Goal: Task Accomplishment & Management: Manage account settings

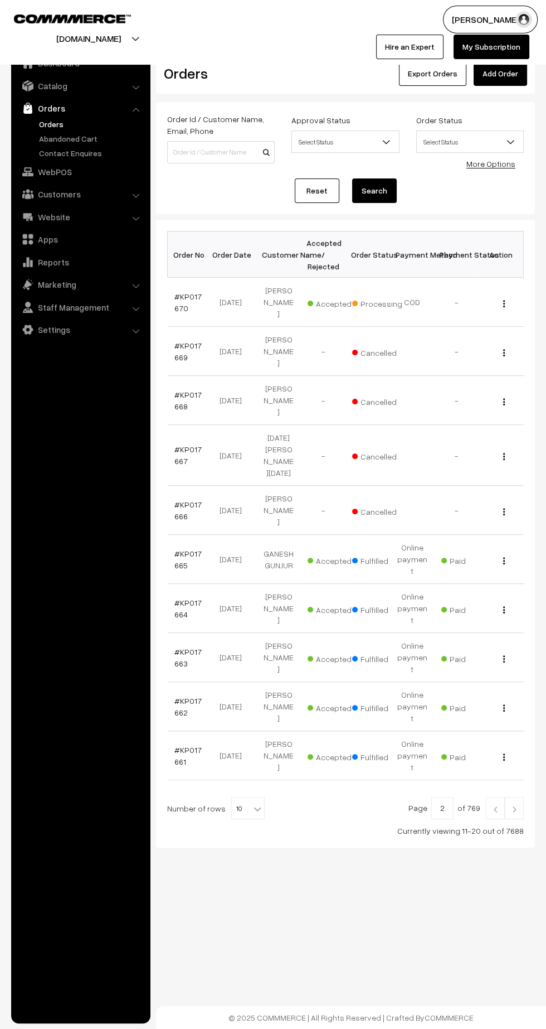
click at [52, 124] on link "Orders" at bounding box center [91, 124] width 110 height 12
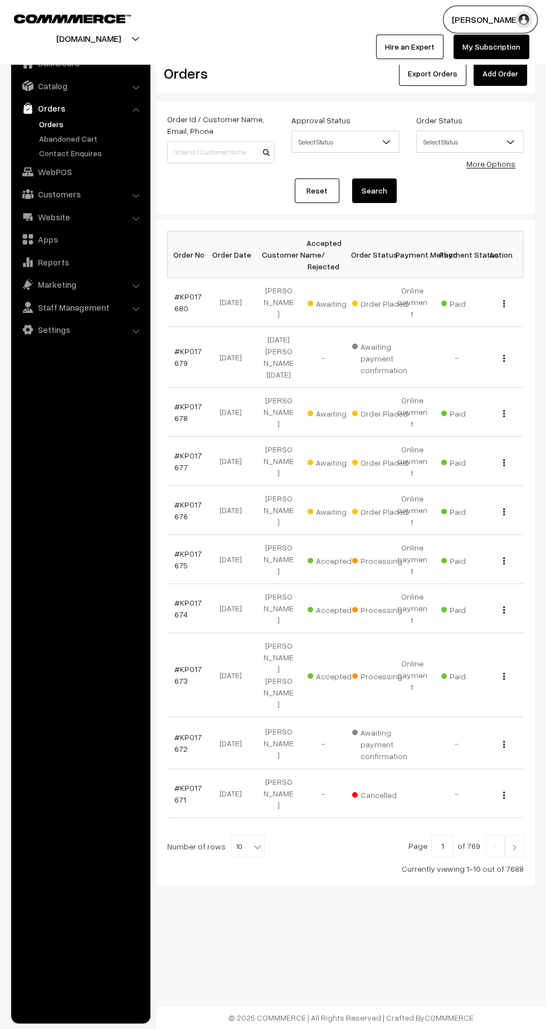
click at [178, 500] on link "#KP017676" at bounding box center [187, 510] width 27 height 21
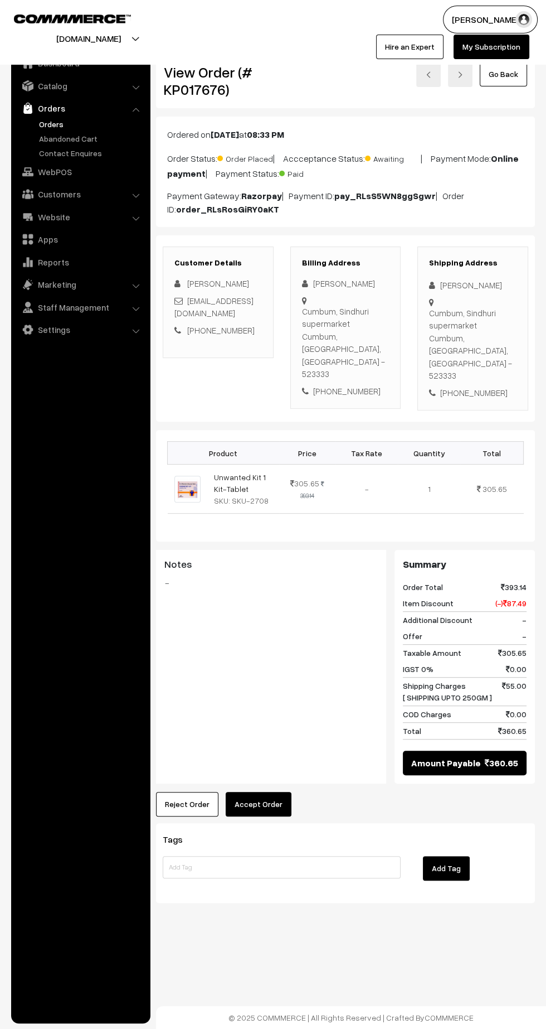
click at [258, 792] on button "Accept Order" at bounding box center [259, 804] width 66 height 25
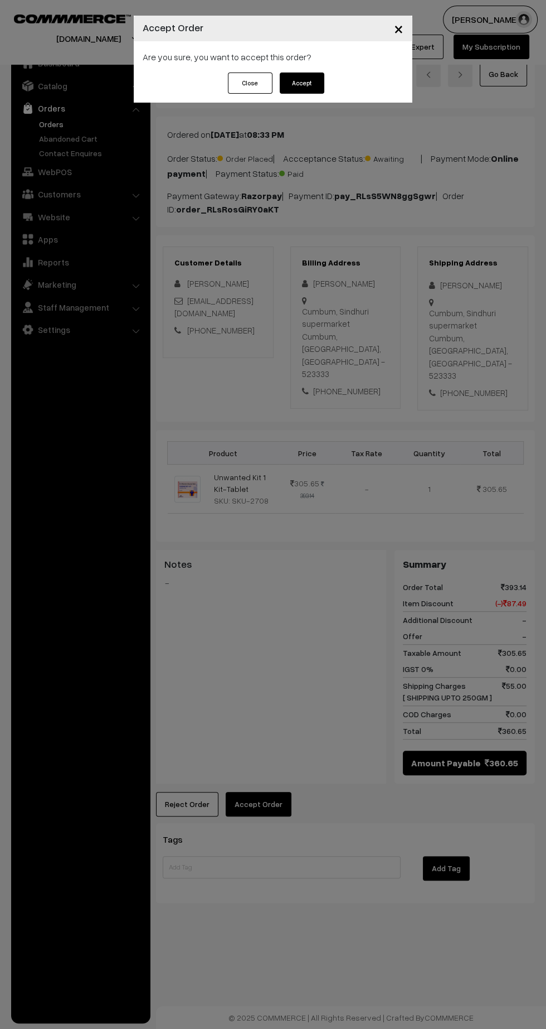
click at [317, 90] on button "Accept" at bounding box center [302, 82] width 45 height 21
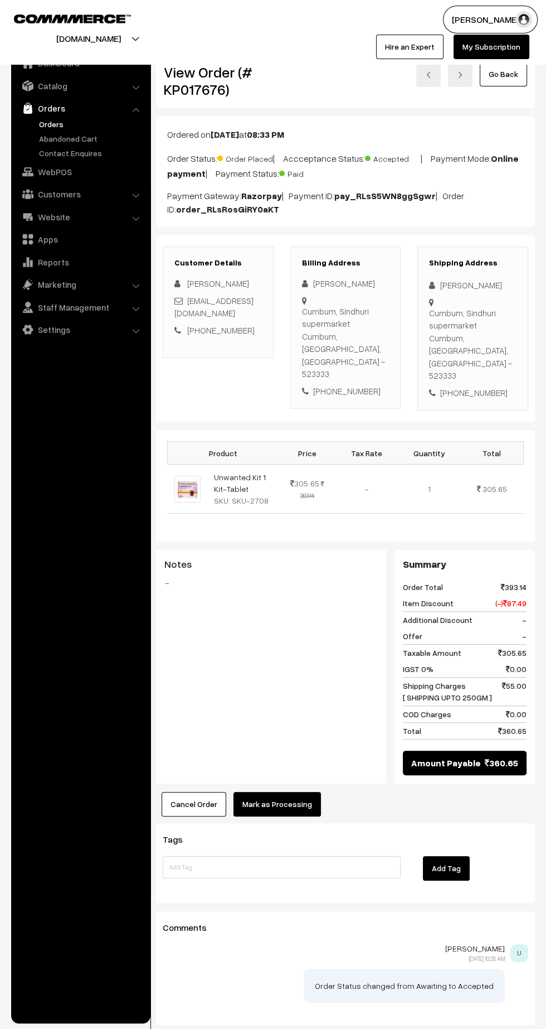
click at [310, 792] on button "Mark as Processing" at bounding box center [278, 804] width 88 height 25
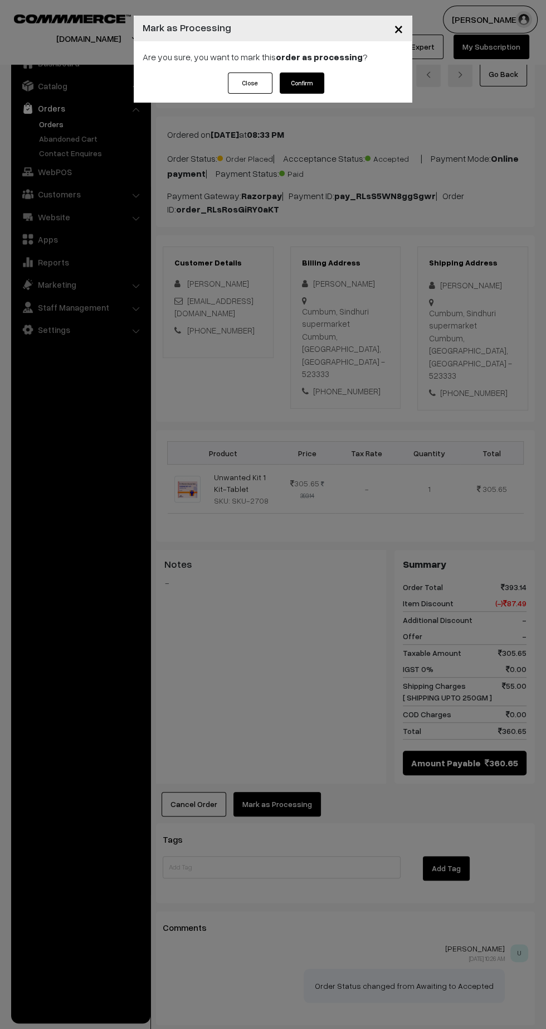
click at [346, 82] on div "Close Confirm" at bounding box center [273, 87] width 279 height 30
click at [308, 85] on button "Confirm" at bounding box center [302, 82] width 45 height 21
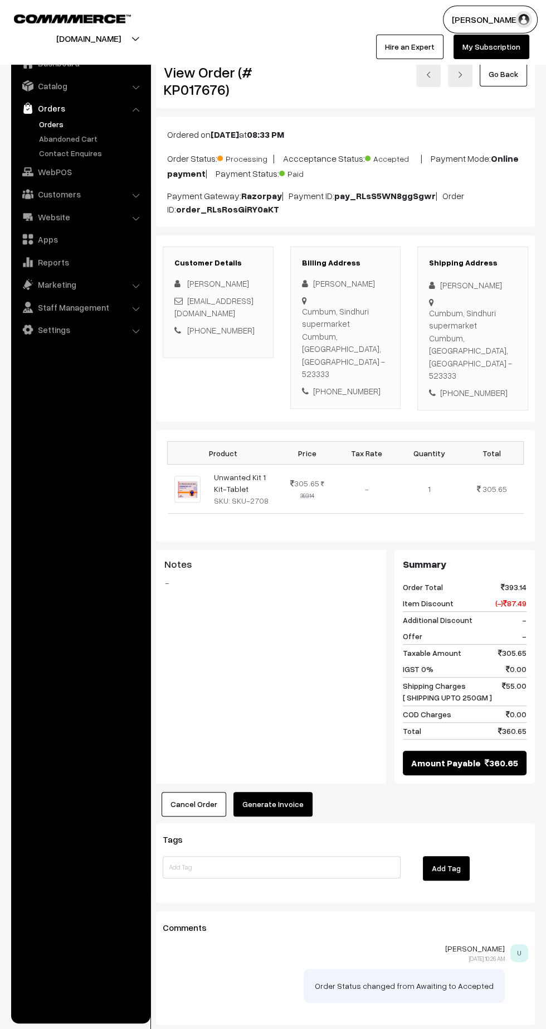
click at [287, 792] on button "Generate Invoice" at bounding box center [273, 804] width 79 height 25
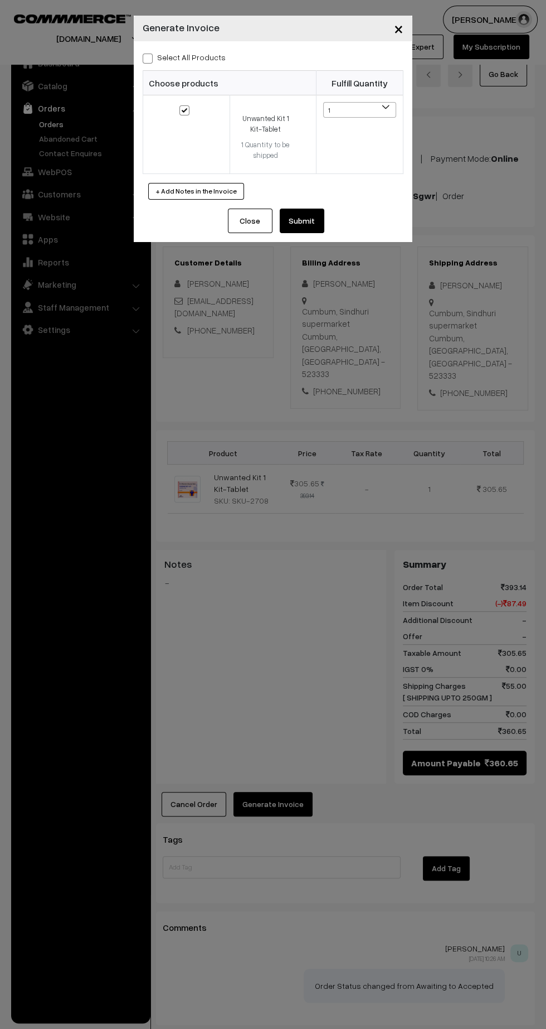
click at [321, 223] on button "Submit" at bounding box center [302, 221] width 45 height 25
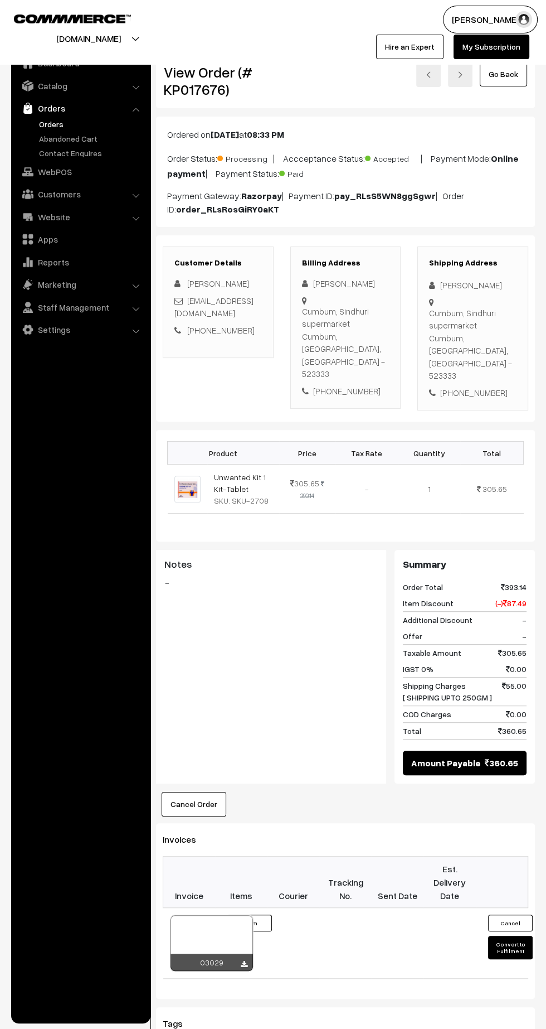
click at [234, 953] on div "03029" at bounding box center [212, 961] width 83 height 17
click at [244, 961] on icon at bounding box center [244, 964] width 7 height 7
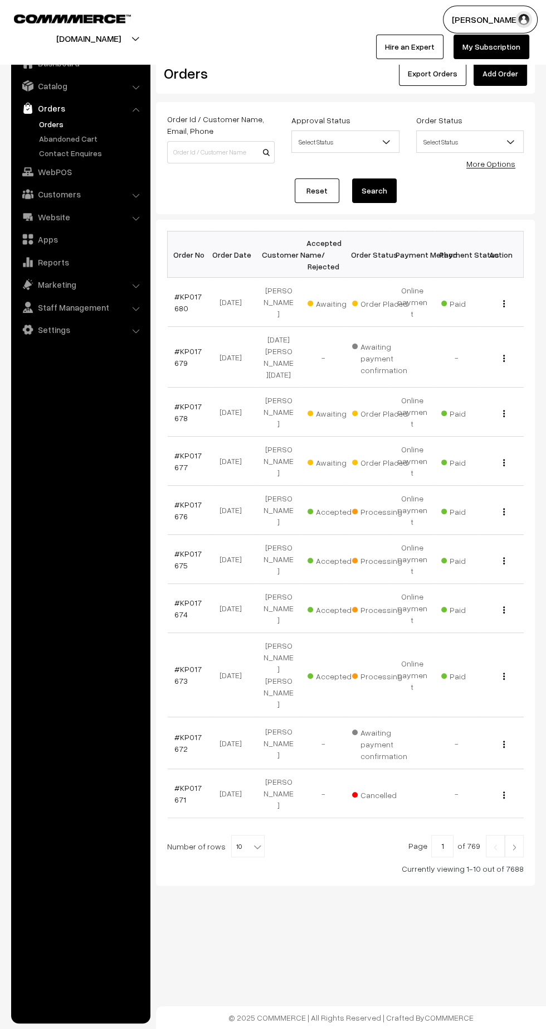
click at [176, 450] on link "#KP017677" at bounding box center [187, 460] width 27 height 21
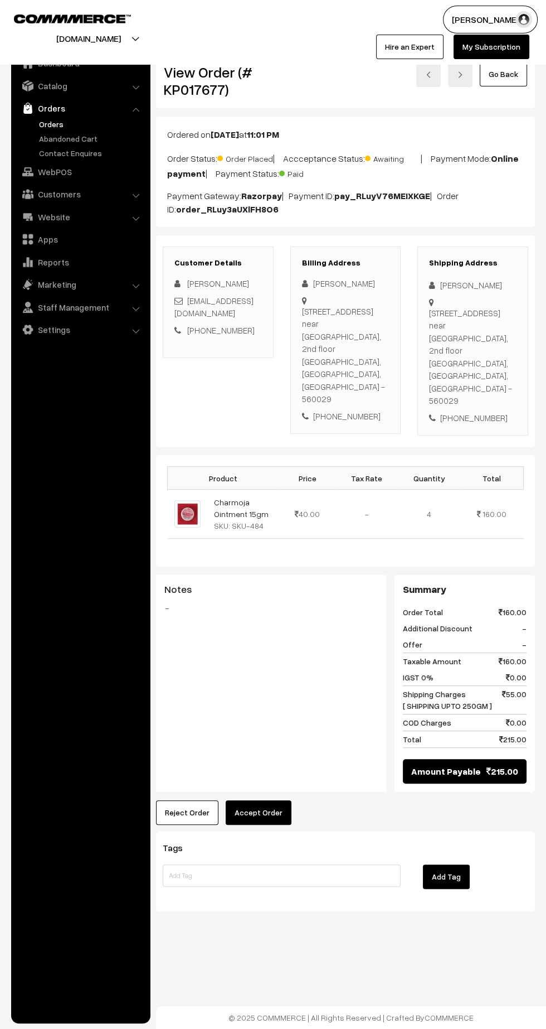
click at [260, 800] on button "Accept Order" at bounding box center [259, 812] width 66 height 25
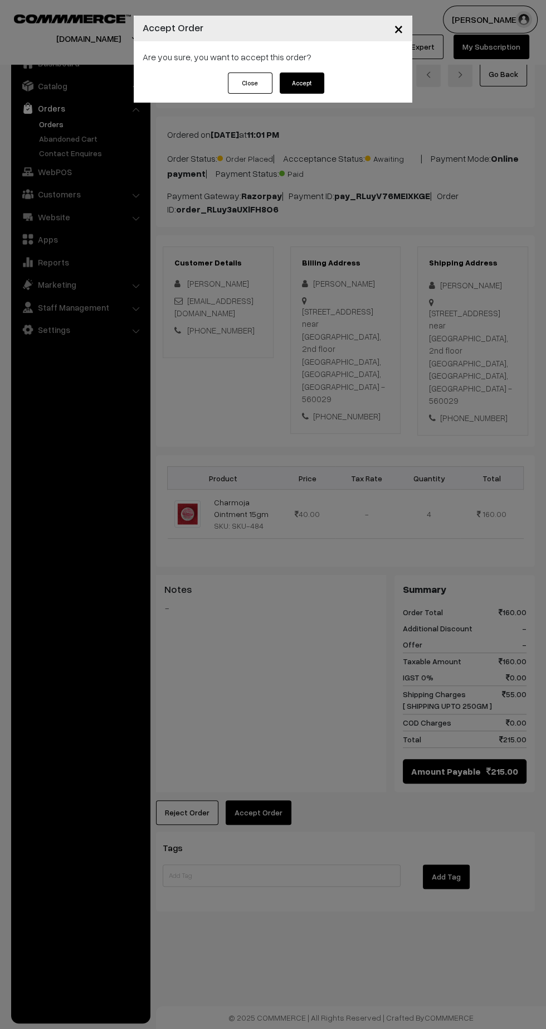
click at [319, 91] on button "Accept" at bounding box center [302, 82] width 45 height 21
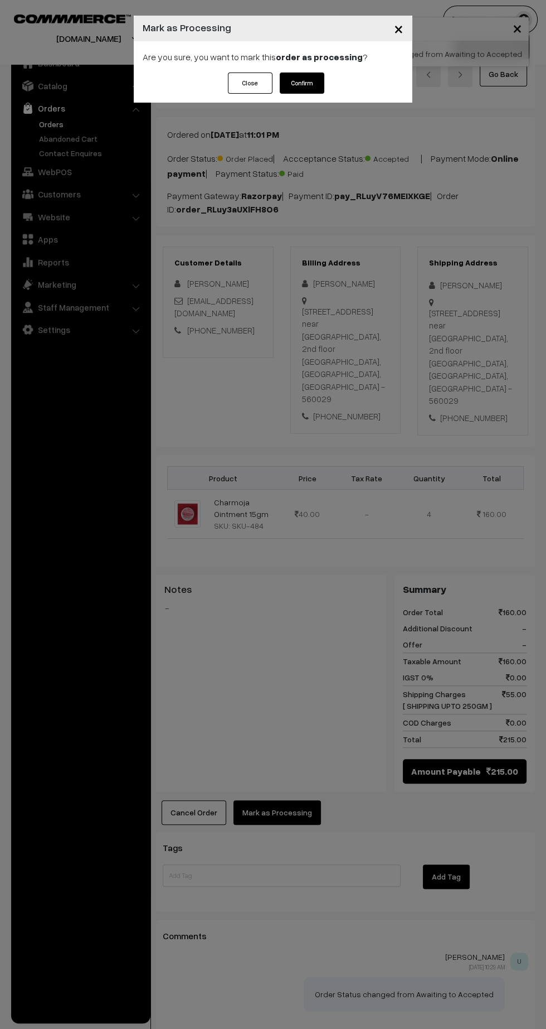
click at [312, 88] on button "Confirm" at bounding box center [302, 82] width 45 height 21
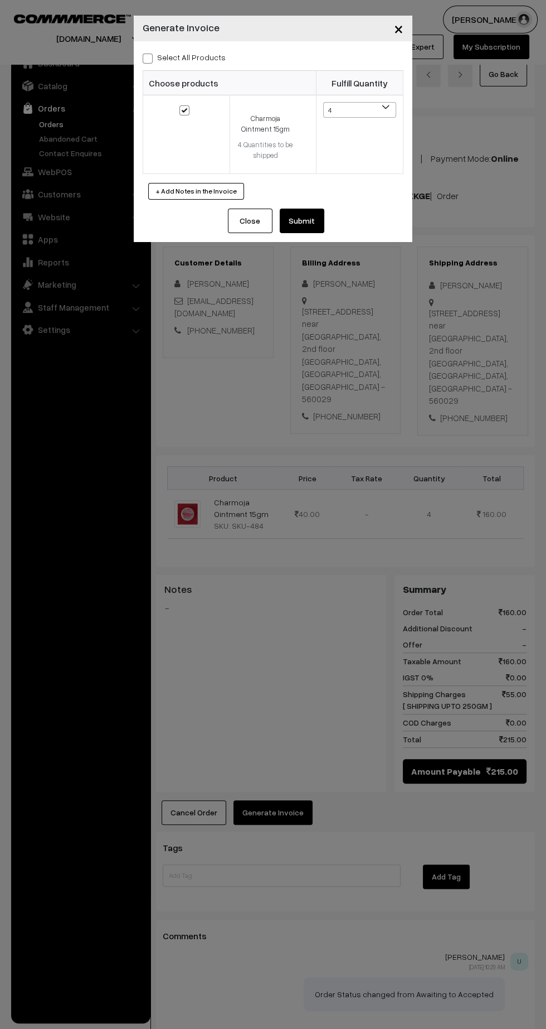
click at [316, 229] on button "Submit" at bounding box center [302, 221] width 45 height 25
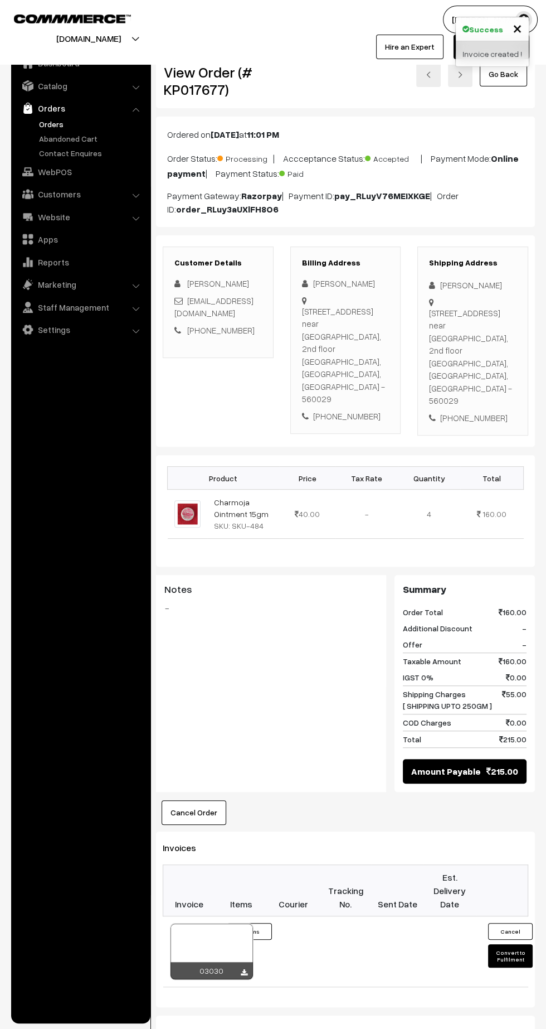
click at [244, 969] on icon at bounding box center [244, 972] width 7 height 7
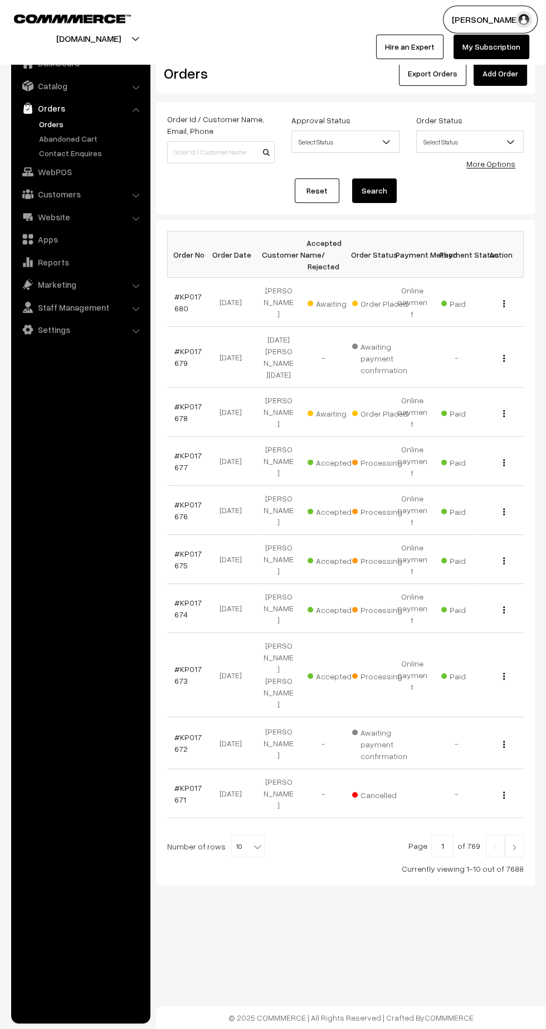
click at [178, 401] on link "#KP017678" at bounding box center [187, 411] width 27 height 21
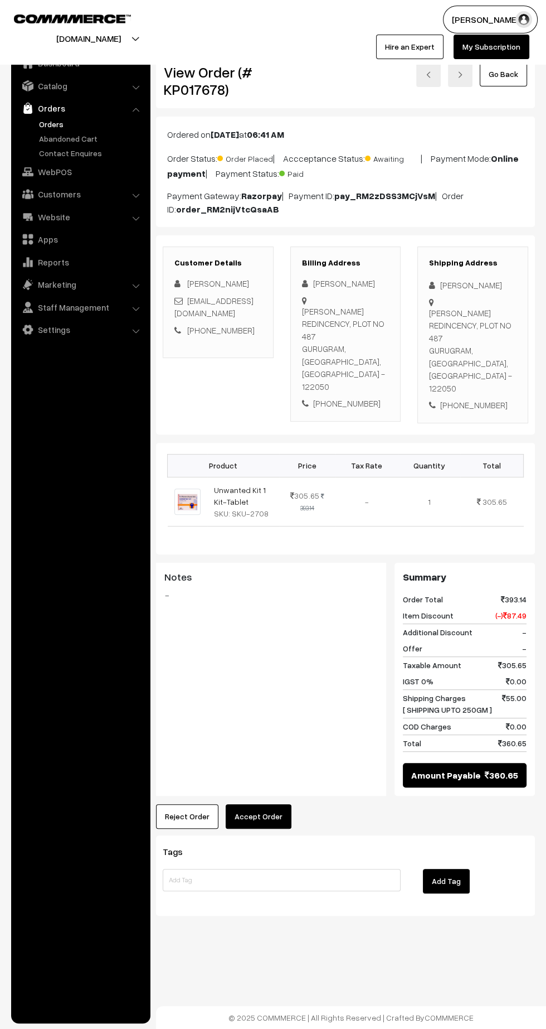
click at [258, 804] on button "Accept Order" at bounding box center [259, 816] width 66 height 25
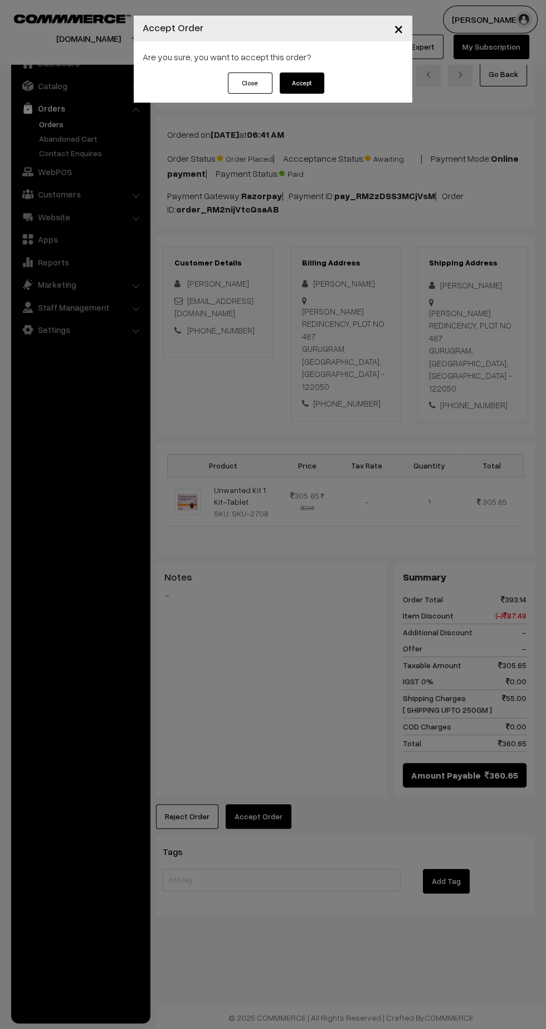
click at [313, 89] on button "Accept" at bounding box center [302, 82] width 45 height 21
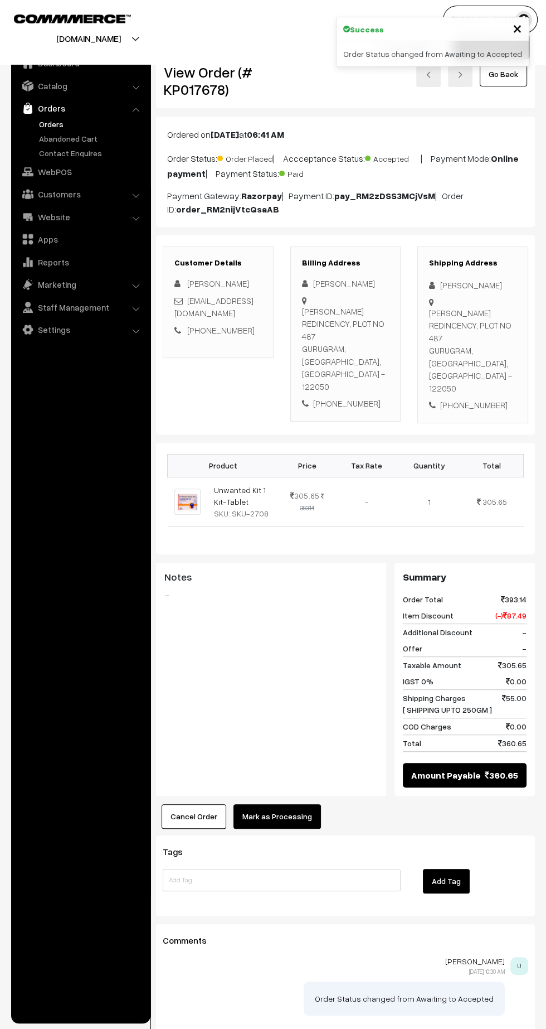
click at [294, 804] on button "Mark as Processing" at bounding box center [278, 816] width 88 height 25
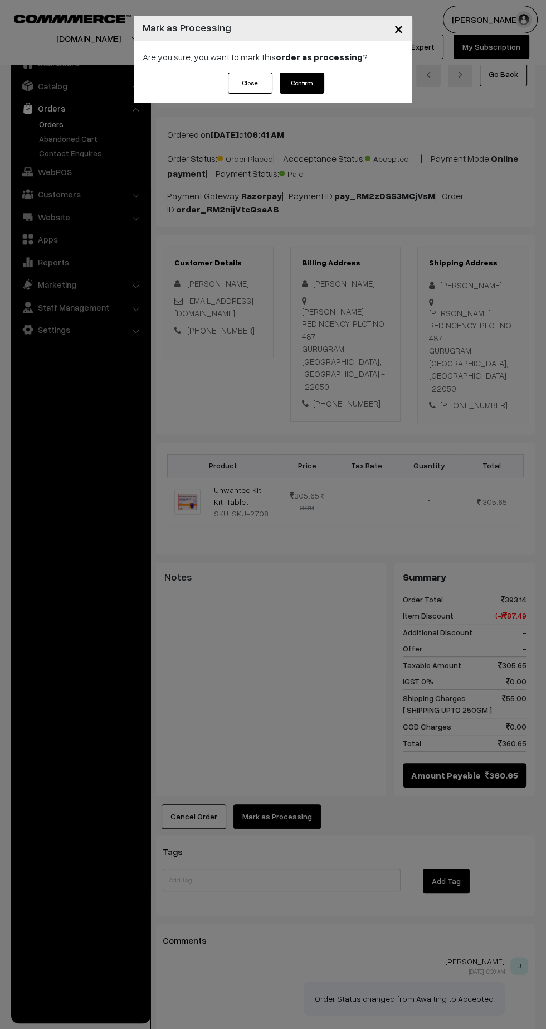
click at [307, 86] on button "Confirm" at bounding box center [302, 82] width 45 height 21
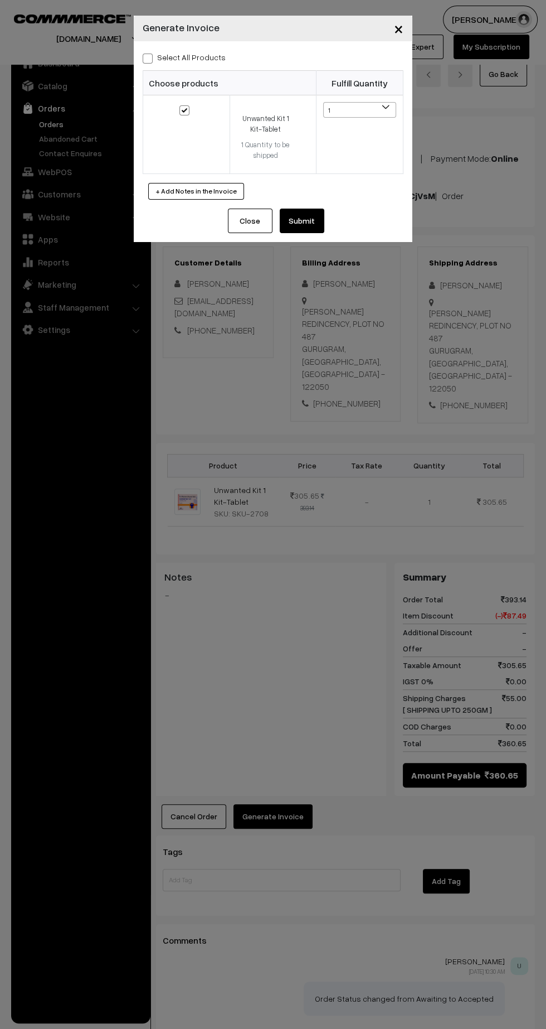
click at [308, 226] on button "Submit" at bounding box center [302, 221] width 45 height 25
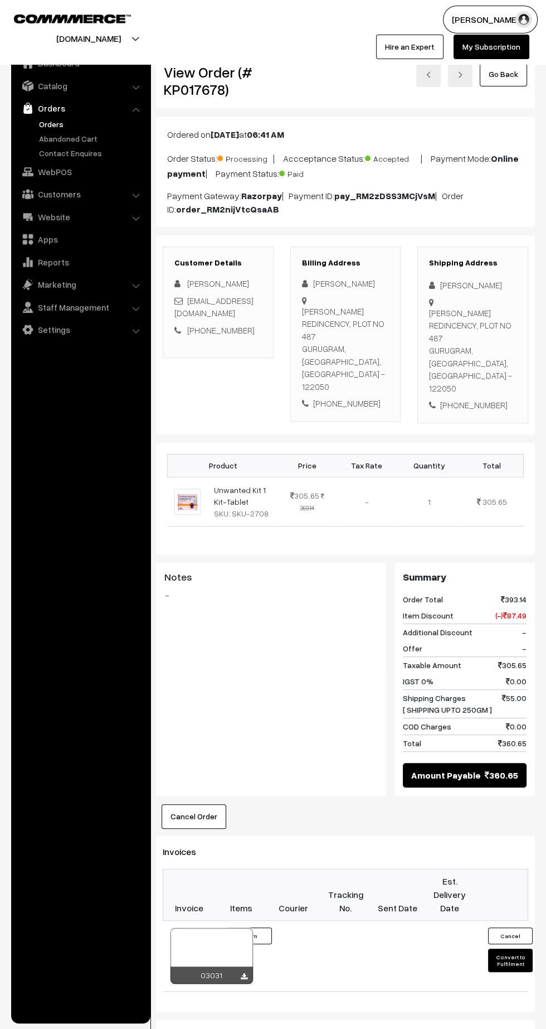
click at [244, 973] on icon at bounding box center [244, 976] width 7 height 7
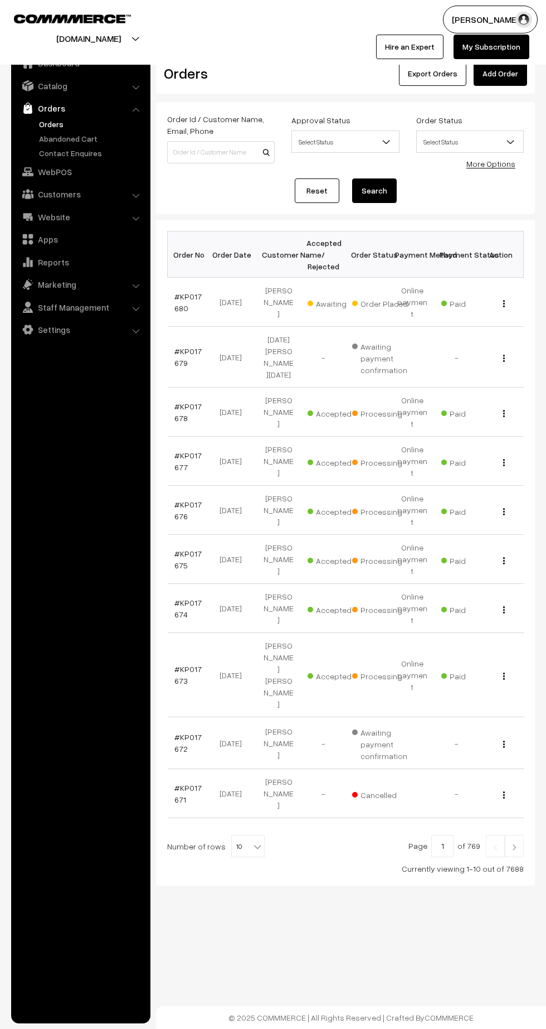
click at [178, 300] on link "#KP017680" at bounding box center [187, 302] width 27 height 21
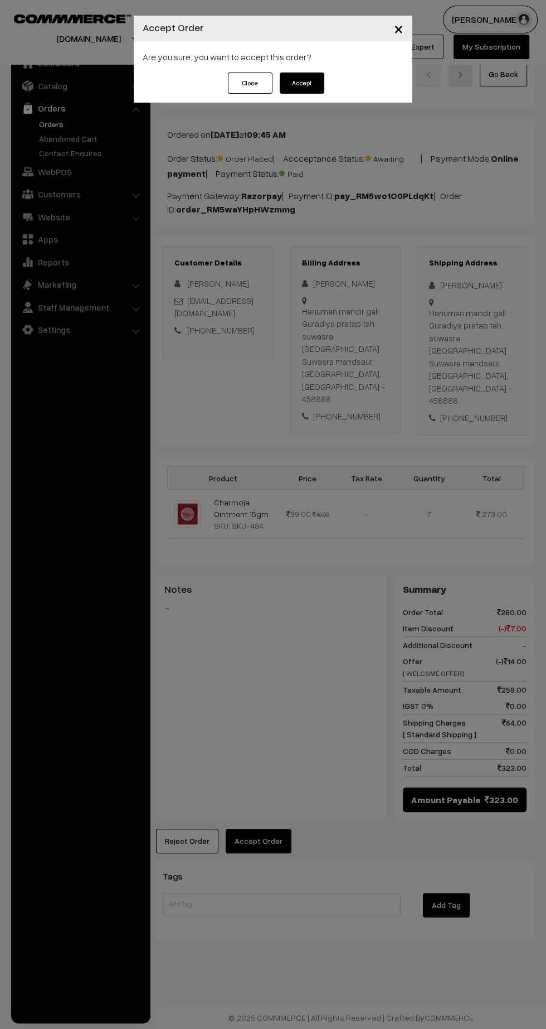
click at [314, 93] on button "Accept" at bounding box center [302, 82] width 45 height 21
click at [315, 74] on button "Confirm" at bounding box center [302, 82] width 45 height 21
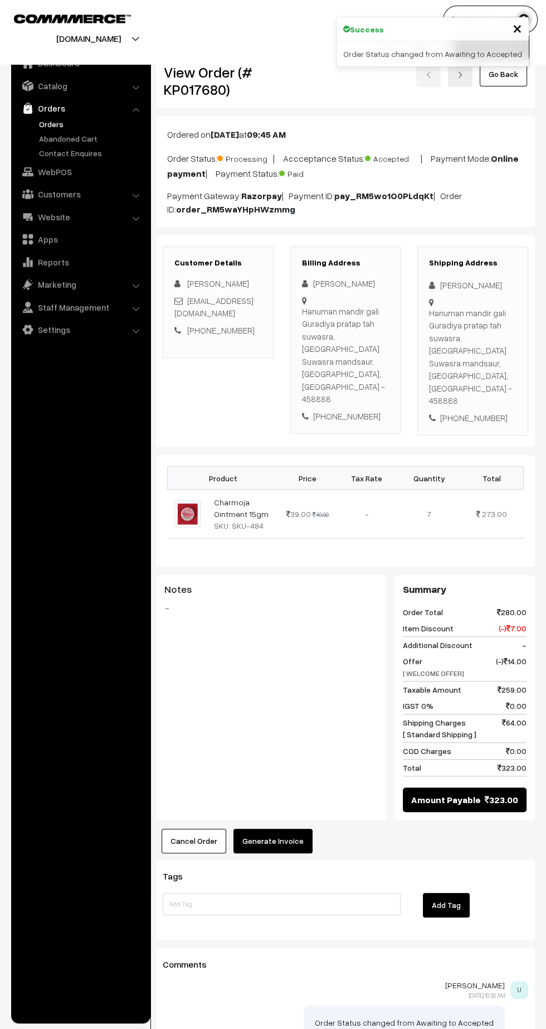
click at [275, 828] on button "Generate Invoice" at bounding box center [273, 840] width 79 height 25
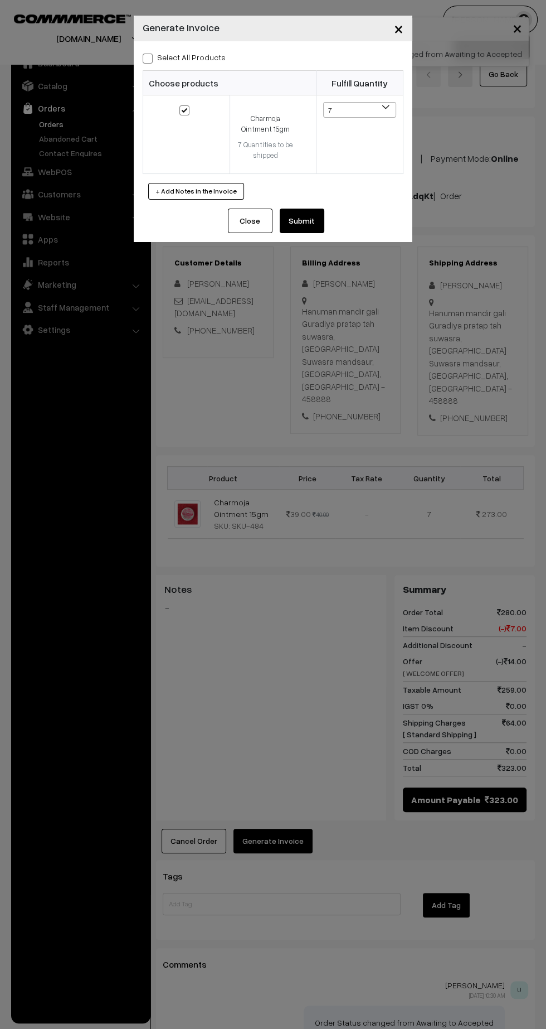
click at [312, 224] on button "Submit" at bounding box center [302, 221] width 45 height 25
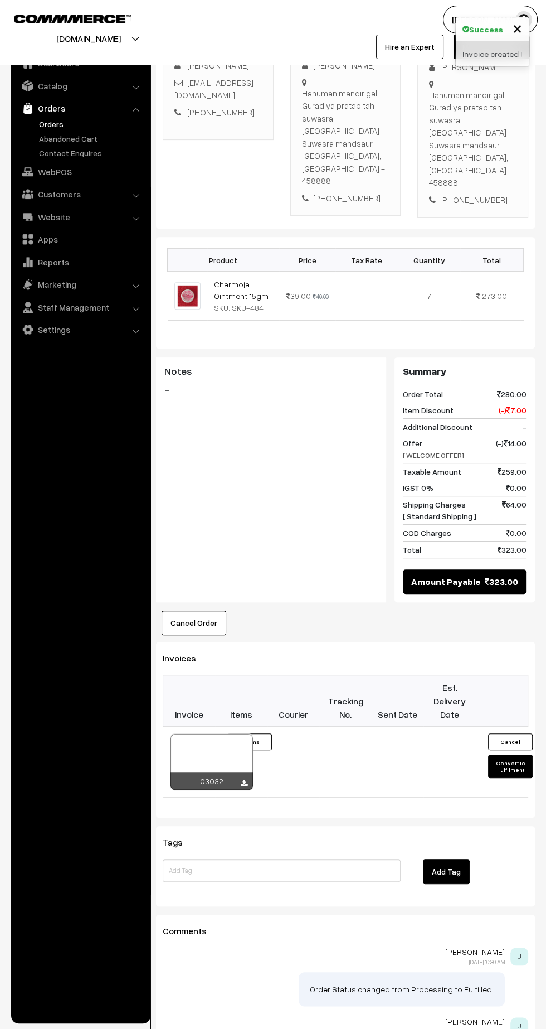
scroll to position [221, 0]
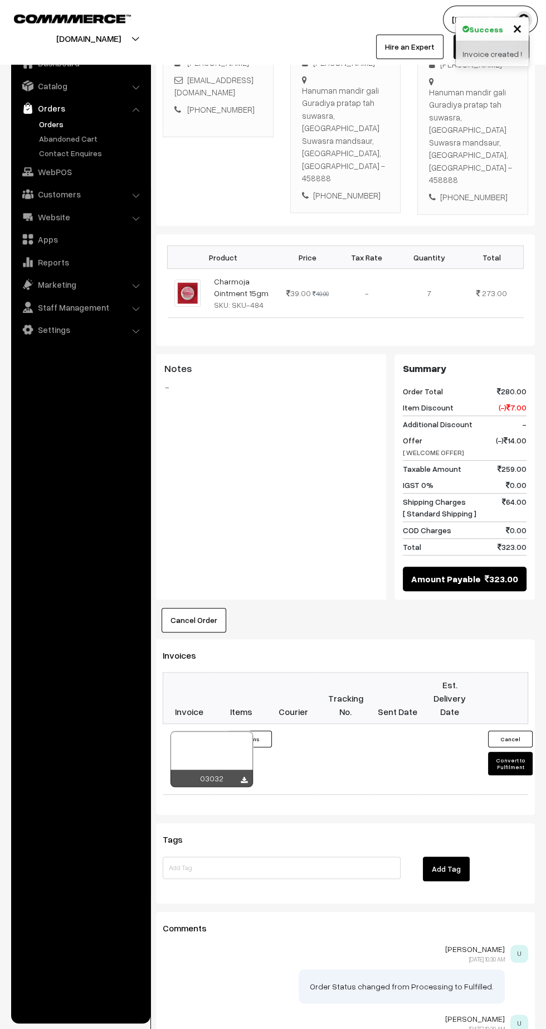
click at [244, 777] on icon at bounding box center [244, 780] width 7 height 7
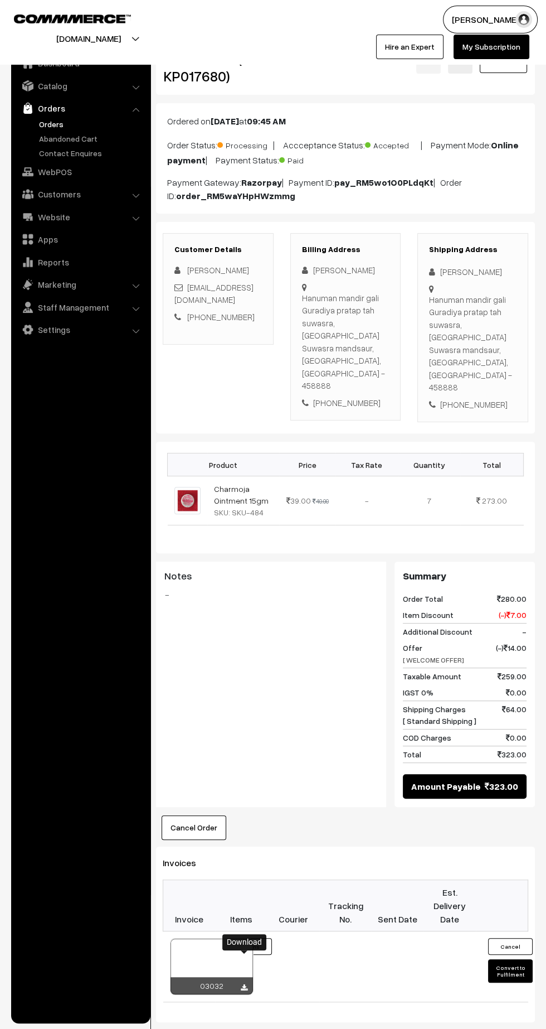
scroll to position [0, 0]
